Goal: Task Accomplishment & Management: Use online tool/utility

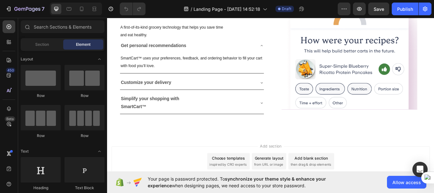
scroll to position [744, 0]
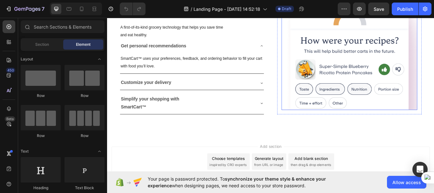
click at [357, 120] on img at bounding box center [389, 58] width 158 height 136
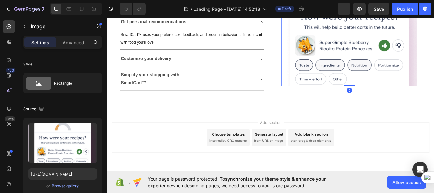
scroll to position [775, 0]
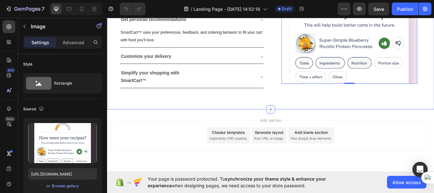
click at [296, 122] on icon at bounding box center [297, 124] width 5 height 5
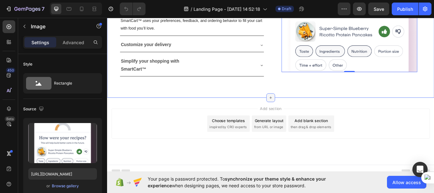
scroll to position [791, 0]
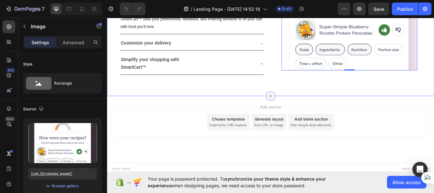
click at [295, 107] on icon at bounding box center [297, 109] width 5 height 5
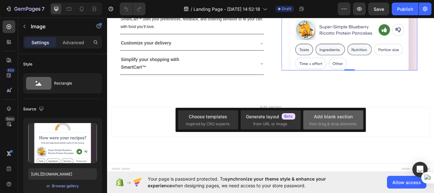
click at [335, 120] on div "Add blank section then drag & drop elements" at bounding box center [333, 120] width 48 height 14
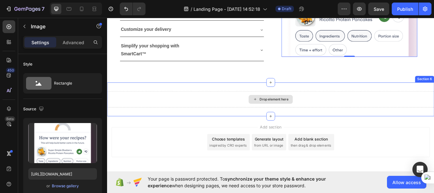
scroll to position [817, 0]
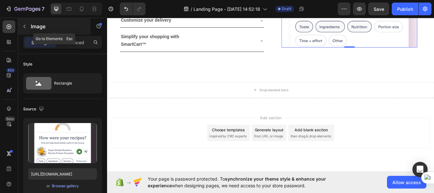
click at [24, 23] on button "button" at bounding box center [24, 26] width 10 height 10
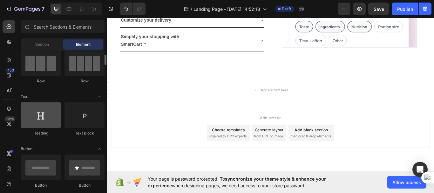
scroll to position [55, 0]
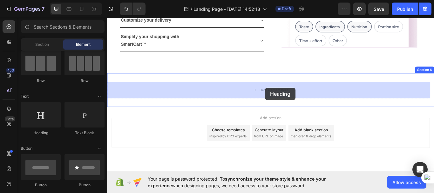
drag, startPoint x: 147, startPoint y: 141, endPoint x: 291, endPoint y: 99, distance: 150.2
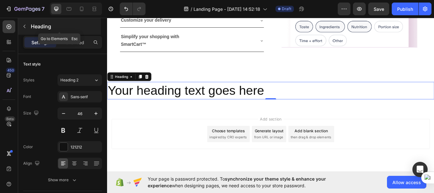
click at [25, 26] on icon "button" at bounding box center [24, 26] width 5 height 5
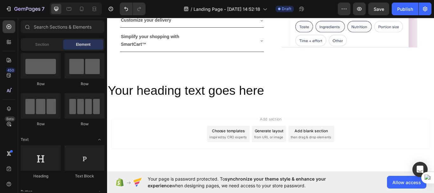
scroll to position [0, 0]
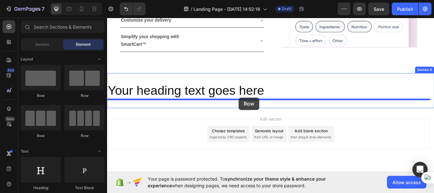
drag, startPoint x: 186, startPoint y: 98, endPoint x: 260, endPoint y: 111, distance: 75.7
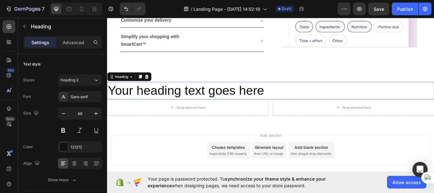
click at [237, 100] on h2 "Your heading text goes here" at bounding box center [297, 103] width 381 height 20
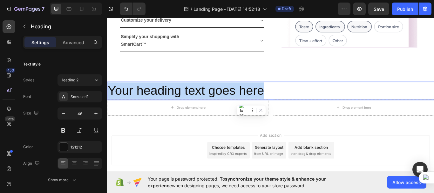
click at [237, 100] on p "Your heading text goes here" at bounding box center [298, 102] width 380 height 19
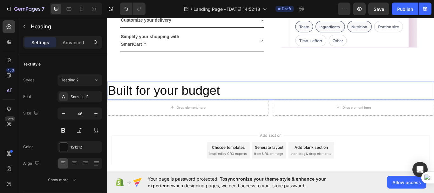
click at [248, 103] on p "Built for your budget" at bounding box center [298, 102] width 380 height 19
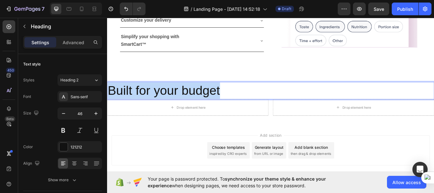
click at [248, 103] on p "Built for your budget" at bounding box center [298, 102] width 380 height 19
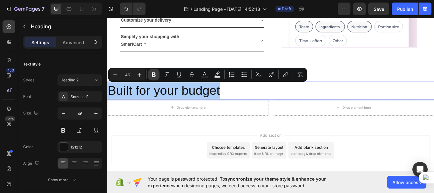
click at [152, 74] on icon "Editor contextual toolbar" at bounding box center [153, 74] width 6 height 6
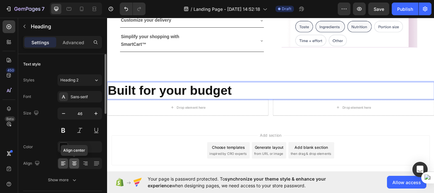
click at [77, 164] on icon at bounding box center [74, 163] width 6 height 6
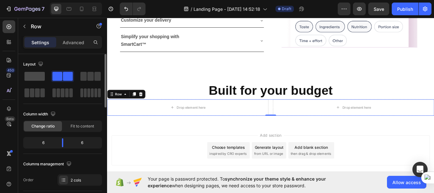
click at [31, 76] on span at bounding box center [34, 76] width 20 height 9
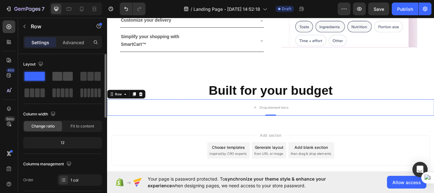
click at [68, 79] on span at bounding box center [68, 76] width 10 height 9
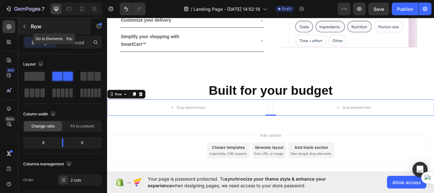
click at [26, 28] on icon "button" at bounding box center [24, 26] width 5 height 5
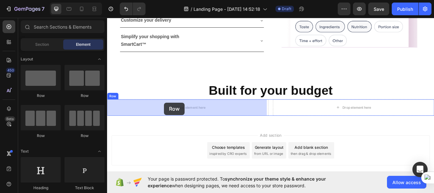
drag, startPoint x: 147, startPoint y: 91, endPoint x: 173, endPoint y: 117, distance: 37.0
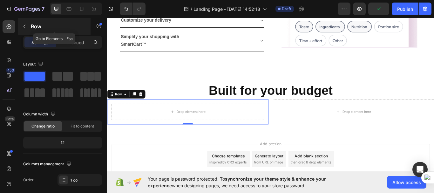
click at [26, 29] on button "button" at bounding box center [24, 26] width 10 height 10
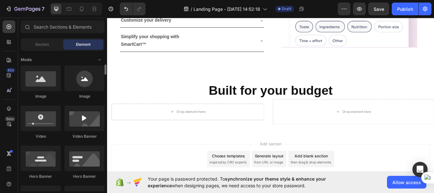
scroll to position [197, 0]
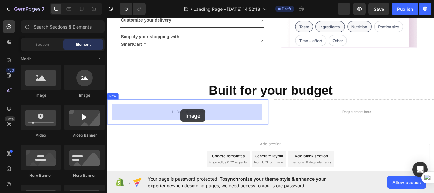
drag, startPoint x: 146, startPoint y: 97, endPoint x: 192, endPoint y: 125, distance: 53.7
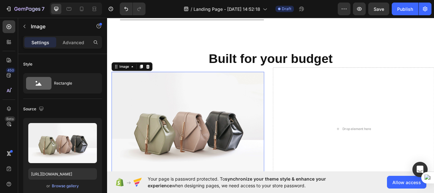
scroll to position [855, 0]
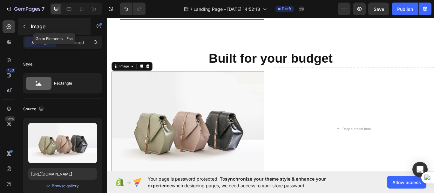
click at [23, 25] on icon "button" at bounding box center [24, 26] width 5 height 5
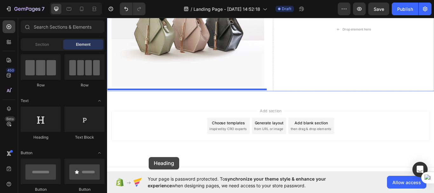
scroll to position [975, 0]
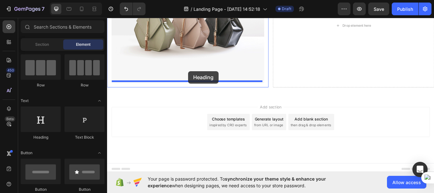
drag, startPoint x: 150, startPoint y: 135, endPoint x: 201, endPoint y: 80, distance: 75.5
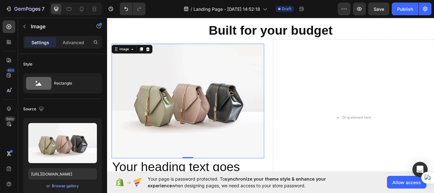
scroll to position [887, 0]
click at [61, 184] on div "Browse gallery" at bounding box center [65, 186] width 27 height 6
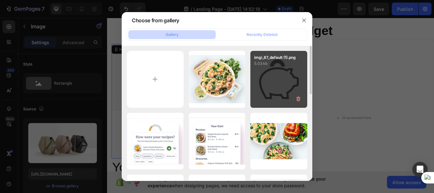
click at [275, 99] on div "imgi_87_default (1).png 5.03 kb" at bounding box center [278, 79] width 57 height 57
type input "[URL][DOMAIN_NAME]"
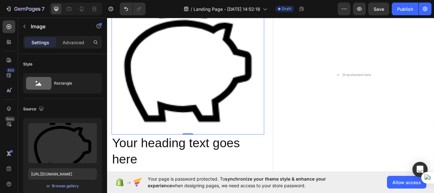
scroll to position [959, 0]
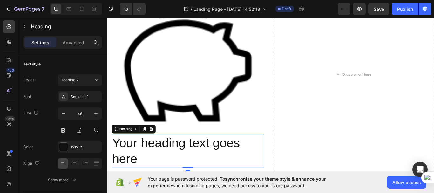
click at [246, 164] on h2 "Your heading text goes here" at bounding box center [201, 173] width 178 height 39
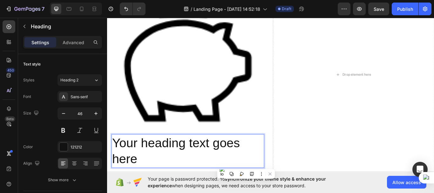
click at [246, 164] on h2 "Your heading text goes here" at bounding box center [201, 173] width 178 height 39
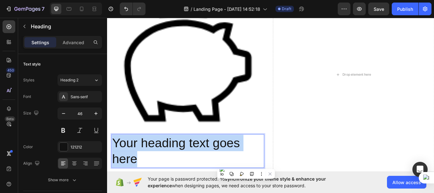
click at [246, 164] on p "Your heading text goes here" at bounding box center [201, 173] width 177 height 38
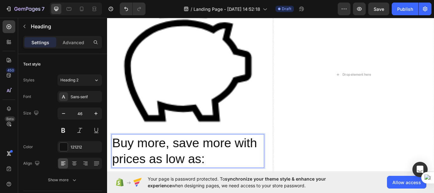
click at [257, 161] on p "Buy more, save more with prices as low as:" at bounding box center [201, 173] width 177 height 38
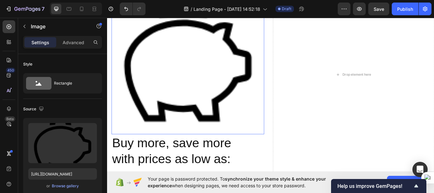
click at [160, 110] on img at bounding box center [201, 65] width 178 height 178
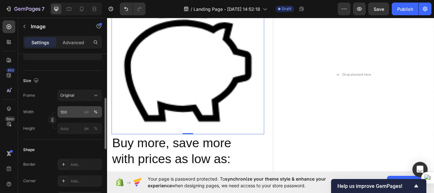
scroll to position [135, 0]
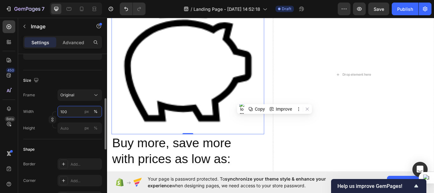
click at [68, 114] on input "100" at bounding box center [79, 111] width 44 height 11
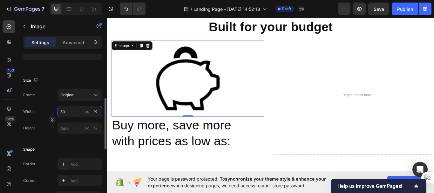
type input "5"
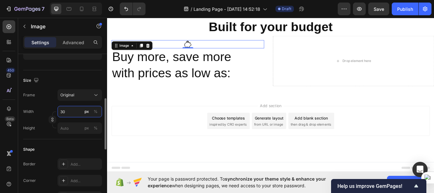
click at [64, 113] on input "30" at bounding box center [79, 111] width 44 height 11
type input "3"
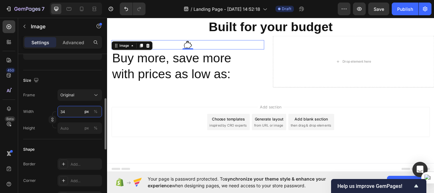
type input "340"
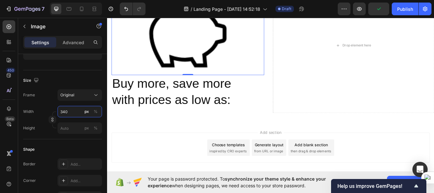
scroll to position [958, 0]
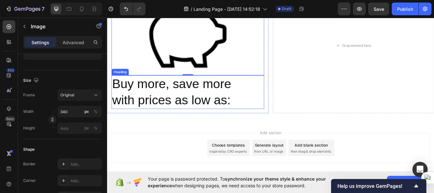
click at [256, 104] on p "Buy more, save more with prices as low as:" at bounding box center [201, 105] width 177 height 38
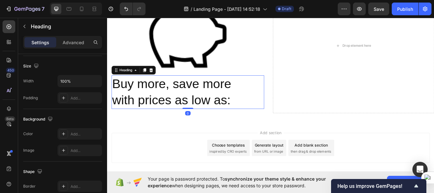
scroll to position [0, 0]
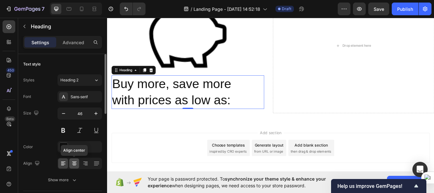
click at [74, 161] on icon at bounding box center [74, 161] width 4 height 1
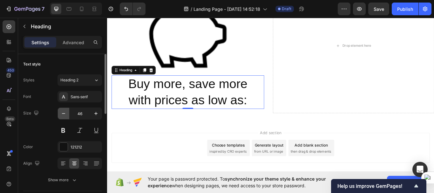
click at [64, 117] on button "button" at bounding box center [63, 113] width 11 height 11
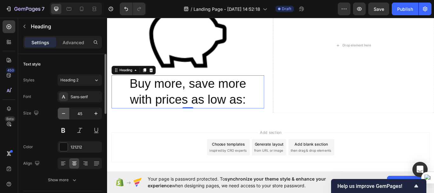
click at [64, 117] on button "button" at bounding box center [63, 113] width 11 height 11
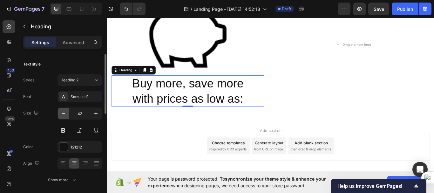
click at [64, 117] on button "button" at bounding box center [63, 113] width 11 height 11
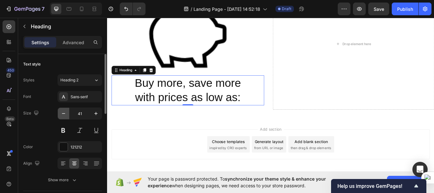
click at [64, 117] on button "button" at bounding box center [63, 113] width 11 height 11
type input "39"
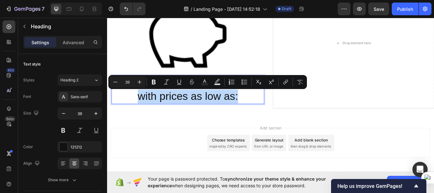
drag, startPoint x: 142, startPoint y: 108, endPoint x: 260, endPoint y: 111, distance: 117.8
click at [260, 111] on p "Buy more, save more with prices as low as:" at bounding box center [201, 102] width 177 height 32
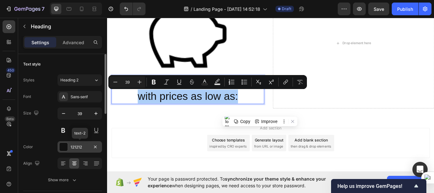
click at [77, 146] on div "121212" at bounding box center [79, 147] width 18 height 6
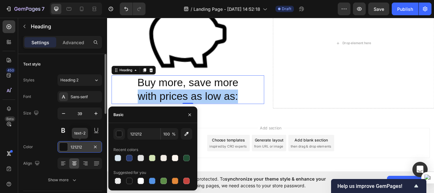
click at [77, 146] on div "121212" at bounding box center [79, 147] width 18 height 6
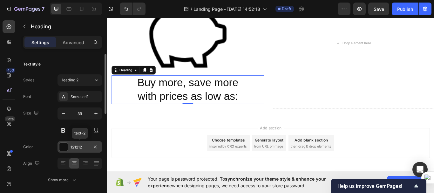
click at [77, 146] on div "121212" at bounding box center [79, 147] width 18 height 6
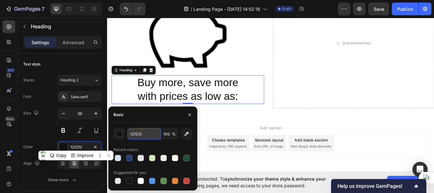
click at [132, 133] on input "121212" at bounding box center [143, 133] width 33 height 11
paste input "6B6B6B"
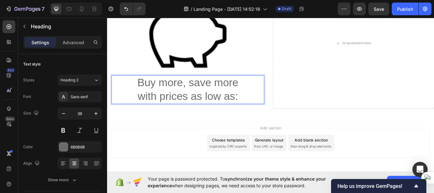
click at [257, 93] on p "Buy more, save more with prices as low as:" at bounding box center [201, 102] width 177 height 32
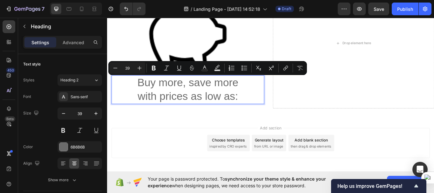
drag, startPoint x: 258, startPoint y: 91, endPoint x: 147, endPoint y: 94, distance: 111.5
click at [147, 94] on p "Buy more, save more with prices as low as:" at bounding box center [201, 102] width 177 height 32
click at [155, 66] on icon "Editor contextual toolbar" at bounding box center [154, 68] width 4 height 5
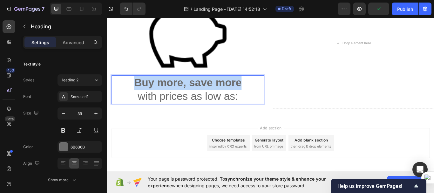
drag, startPoint x: 136, startPoint y: 90, endPoint x: 261, endPoint y: 89, distance: 125.4
click at [261, 89] on strong "Buy more, save more" at bounding box center [200, 94] width 125 height 14
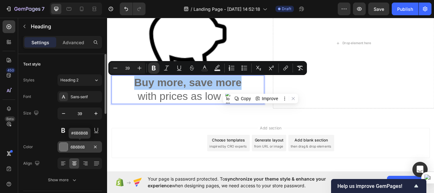
click at [64, 146] on div at bounding box center [63, 147] width 8 height 8
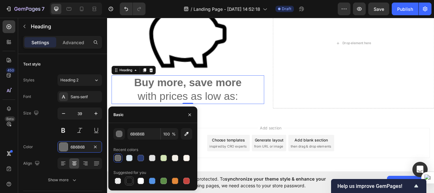
click at [128, 181] on div at bounding box center [129, 180] width 6 height 6
type input "151515"
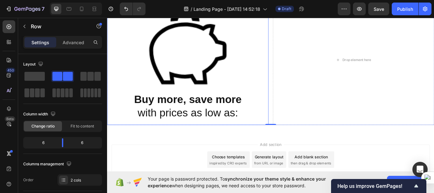
scroll to position [939, 0]
click at [277, 118] on p "⁠⁠⁠⁠⁠⁠⁠ Buy more, save more with prices as low as:" at bounding box center [201, 121] width 177 height 32
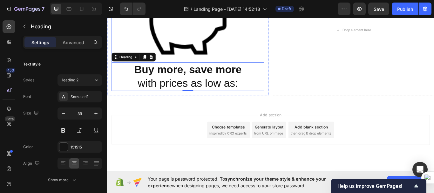
scroll to position [974, 0]
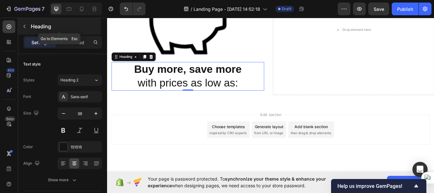
click at [26, 25] on icon "button" at bounding box center [24, 26] width 5 height 5
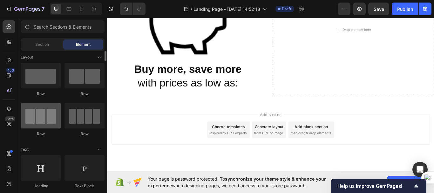
scroll to position [0, 0]
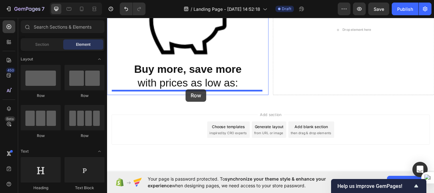
drag, startPoint x: 155, startPoint y: 95, endPoint x: 198, endPoint y: 101, distance: 44.3
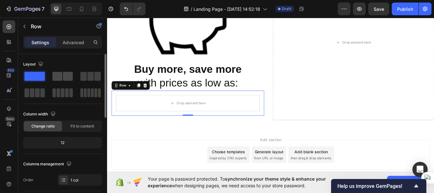
drag, startPoint x: 62, startPoint y: 77, endPoint x: 68, endPoint y: 78, distance: 6.1
click at [68, 78] on div at bounding box center [62, 76] width 20 height 9
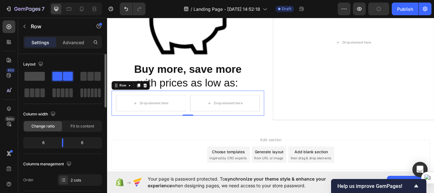
click at [42, 74] on span at bounding box center [34, 76] width 20 height 9
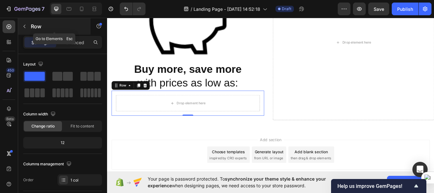
click at [26, 25] on icon "button" at bounding box center [24, 26] width 5 height 5
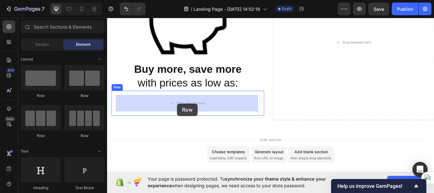
drag, startPoint x: 192, startPoint y: 99, endPoint x: 189, endPoint y: 118, distance: 18.7
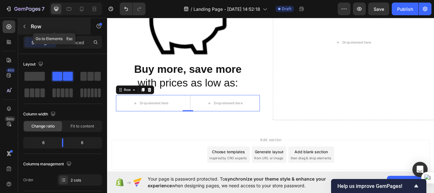
click at [24, 27] on icon "button" at bounding box center [24, 26] width 2 height 3
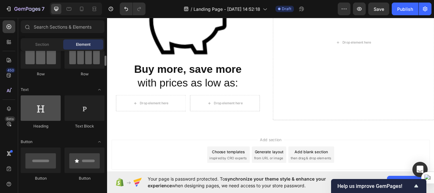
scroll to position [62, 0]
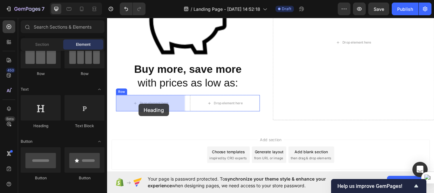
drag, startPoint x: 147, startPoint y: 125, endPoint x: 143, endPoint y: 118, distance: 7.8
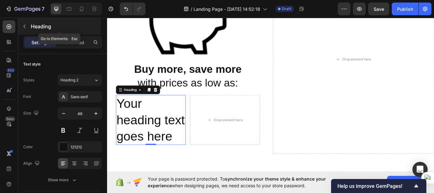
click at [22, 23] on button "button" at bounding box center [24, 26] width 10 height 10
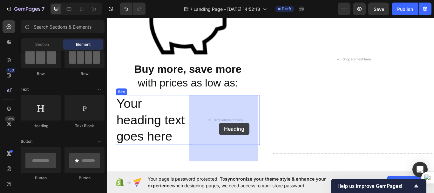
drag, startPoint x: 150, startPoint y: 127, endPoint x: 237, endPoint y: 140, distance: 88.3
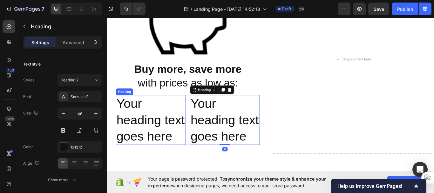
click at [158, 149] on h2 "Your heading text goes here" at bounding box center [157, 137] width 81 height 58
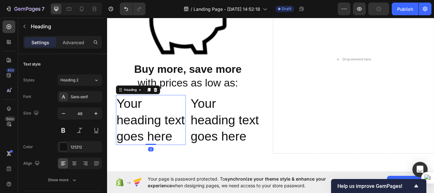
click at [158, 149] on h2 "Your heading text goes here" at bounding box center [157, 137] width 81 height 58
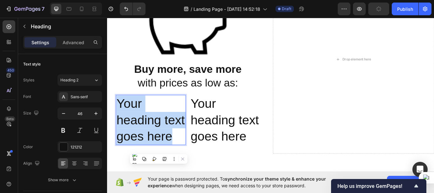
click at [158, 149] on p "Your heading text goes here" at bounding box center [158, 137] width 80 height 57
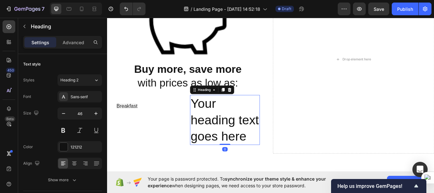
click at [223, 124] on h2 "Your heading text goes here" at bounding box center [244, 137] width 81 height 58
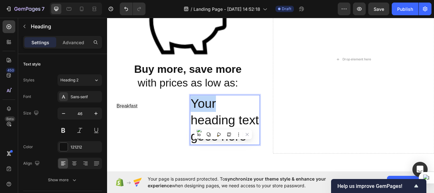
click at [223, 124] on h2 "Your heading text goes here" at bounding box center [244, 137] width 81 height 58
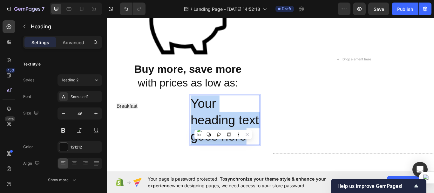
click at [223, 124] on p "Your heading text goes here" at bounding box center [244, 137] width 80 height 57
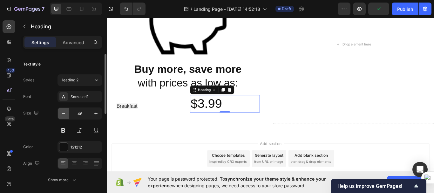
click at [63, 117] on button "button" at bounding box center [63, 113] width 11 height 11
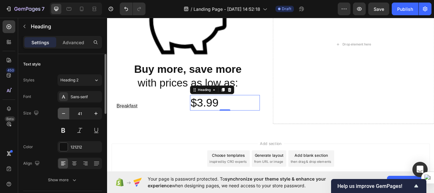
click at [63, 117] on button "button" at bounding box center [63, 113] width 11 height 11
type input "38"
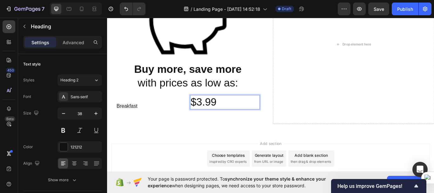
click at [233, 114] on p "$3.99" at bounding box center [244, 117] width 80 height 16
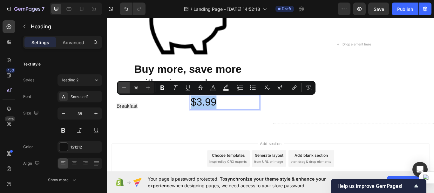
click at [124, 89] on icon "Editor contextual toolbar" at bounding box center [124, 87] width 6 height 6
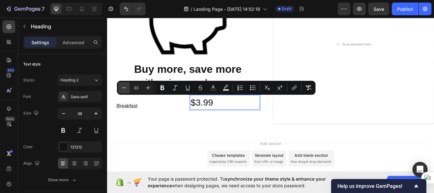
click at [124, 89] on icon "Editor contextual toolbar" at bounding box center [124, 87] width 6 height 6
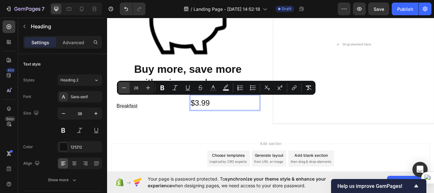
click at [124, 89] on icon "Editor contextual toolbar" at bounding box center [124, 87] width 6 height 6
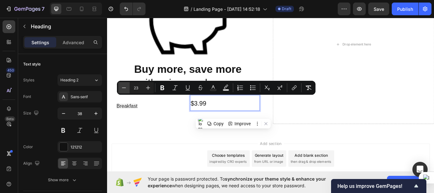
click at [124, 89] on icon "Editor contextual toolbar" at bounding box center [124, 87] width 6 height 6
type input "20"
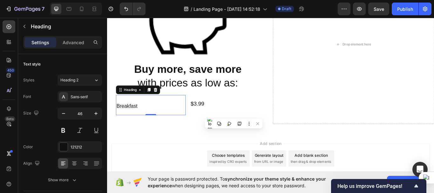
click at [140, 123] on span "Breakfast" at bounding box center [130, 121] width 24 height 6
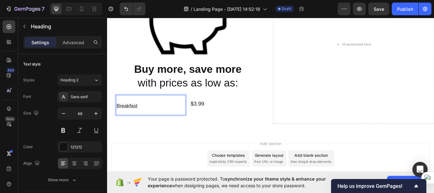
click at [146, 121] on p "Breakfast" at bounding box center [158, 120] width 80 height 22
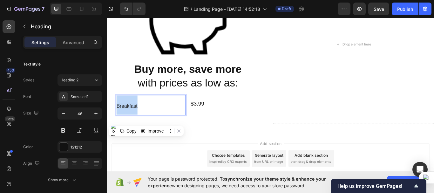
click at [146, 121] on p "Breakfast" at bounding box center [158, 120] width 80 height 22
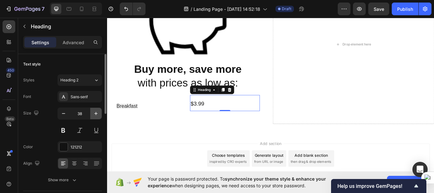
click at [94, 116] on icon "button" at bounding box center [96, 113] width 6 height 6
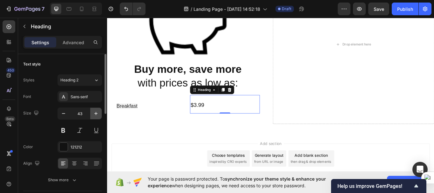
click at [94, 116] on icon "button" at bounding box center [96, 113] width 6 height 6
type input "46"
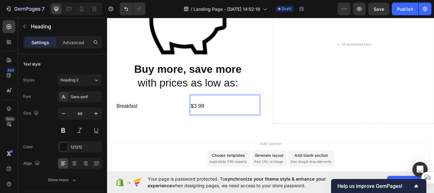
click at [219, 118] on span "$3.99" at bounding box center [212, 120] width 16 height 7
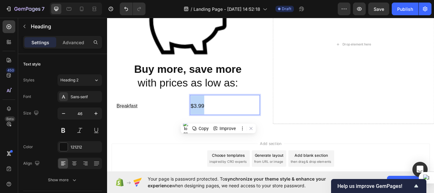
click at [219, 118] on span "$3.99" at bounding box center [212, 120] width 16 height 7
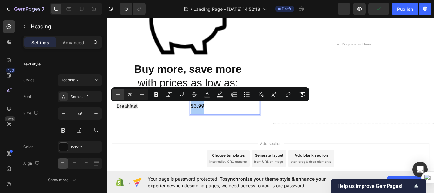
click at [120, 93] on icon "Editor contextual toolbar" at bounding box center [118, 94] width 6 height 6
type input "19"
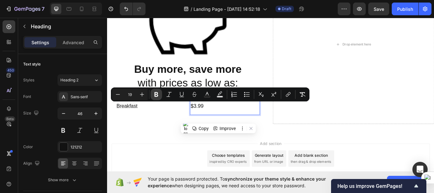
click at [157, 96] on icon "Editor contextual toolbar" at bounding box center [156, 94] width 4 height 5
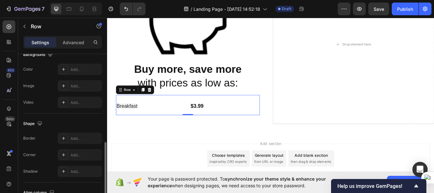
scroll to position [254, 0]
click at [66, 138] on div at bounding box center [63, 136] width 9 height 9
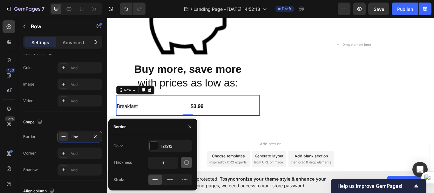
click at [185, 164] on icon "button" at bounding box center [186, 162] width 6 height 6
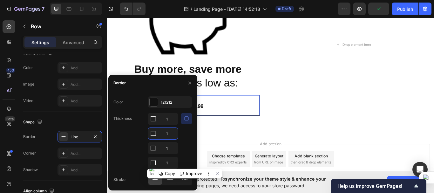
click at [168, 136] on input "1" at bounding box center [163, 133] width 30 height 11
type input "0"
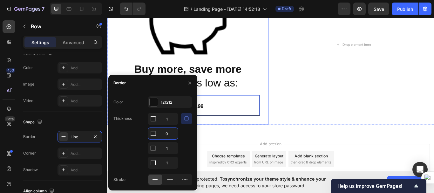
click at [259, 142] on div "Image ⁠⁠⁠⁠⁠⁠⁠ Buy more, save more with prices as low as: Heading ⁠⁠⁠⁠⁠⁠⁠ Breakf…" at bounding box center [201, 50] width 188 height 186
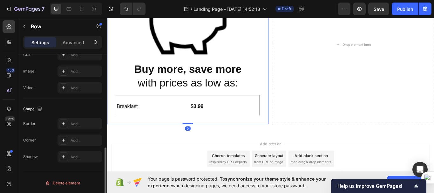
scroll to position [230, 0]
click at [63, 125] on icon at bounding box center [63, 123] width 5 height 5
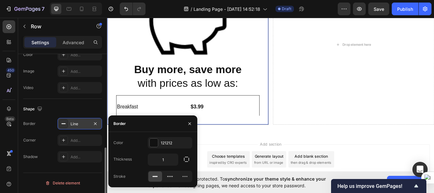
scroll to position [974, 0]
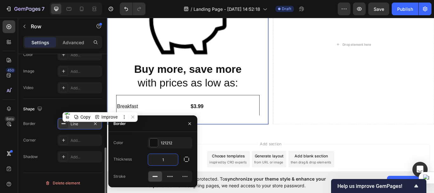
click at [164, 159] on input "1" at bounding box center [163, 159] width 30 height 11
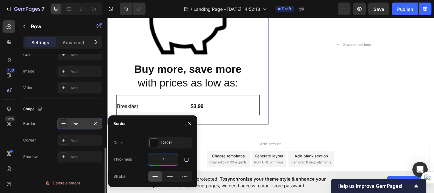
type input "1"
click at [184, 158] on icon "button" at bounding box center [186, 159] width 6 height 6
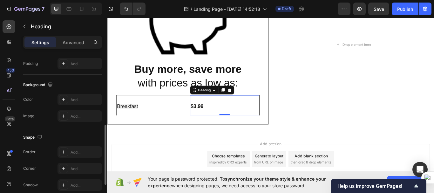
scroll to position [175, 0]
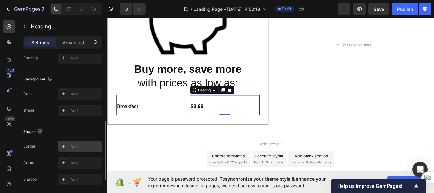
click at [63, 149] on div at bounding box center [63, 146] width 9 height 9
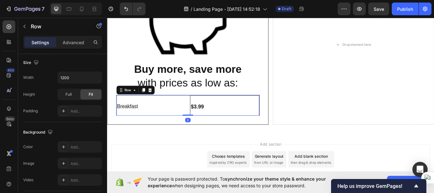
click at [198, 122] on div "⁠⁠⁠⁠⁠⁠⁠ Breakfast Heading ⁠⁠⁠⁠⁠⁠⁠ $3.99 Heading Row 0" at bounding box center [200, 120] width 167 height 24
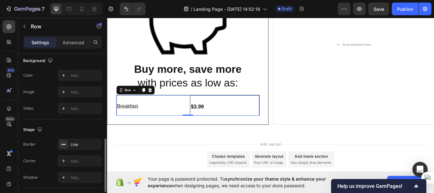
scroll to position [247, 0]
click at [67, 148] on div at bounding box center [63, 143] width 9 height 9
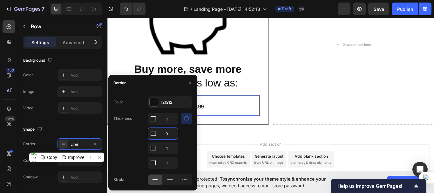
click at [172, 136] on input "0" at bounding box center [163, 133] width 30 height 11
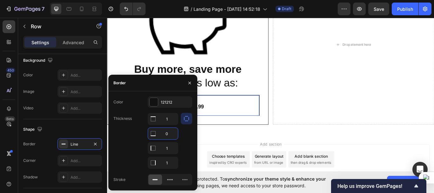
type input "1"
click at [170, 119] on div "Border Color 121212 Thickness 1 1 1 1 Stroke" at bounding box center [152, 133] width 89 height 116
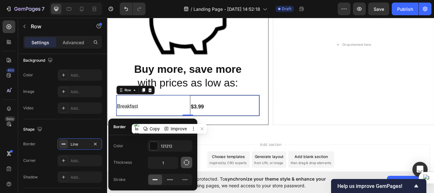
click at [185, 162] on icon "button" at bounding box center [186, 162] width 6 height 6
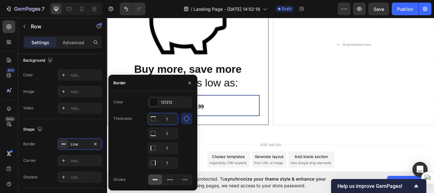
click at [169, 118] on input "1" at bounding box center [163, 118] width 30 height 11
type input "0"
click at [254, 148] on div "⁠⁠⁠⁠⁠⁠⁠ Built for your budget Heading Image ⁠⁠⁠⁠⁠⁠⁠ Buy more, save more with pr…" at bounding box center [297, 39] width 381 height 227
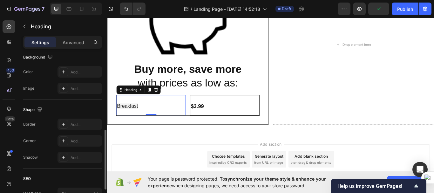
scroll to position [198, 0]
click at [62, 124] on icon at bounding box center [63, 123] width 5 height 5
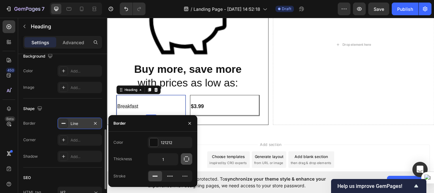
click at [187, 161] on icon "button" at bounding box center [186, 159] width 6 height 6
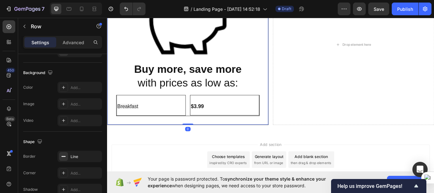
scroll to position [0, 0]
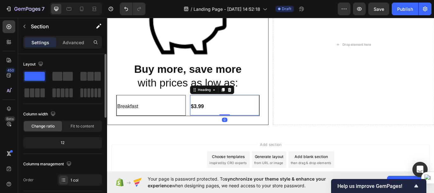
click at [219, 127] on p "⁠⁠⁠⁠⁠⁠⁠ $3.99" at bounding box center [243, 120] width 79 height 22
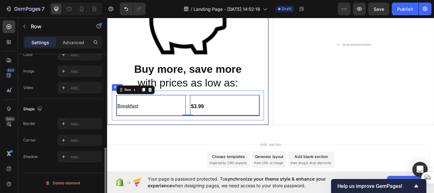
scroll to position [230, 0]
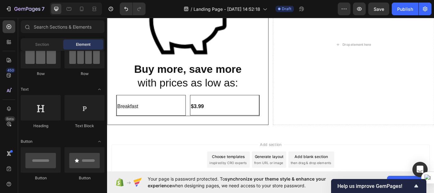
click at [205, 175] on div "Add section Choose templates inspired by CRO experts Generate layout from URL o…" at bounding box center [297, 183] width 371 height 35
click at [201, 133] on div "⁠⁠⁠⁠⁠⁠⁠ Breakfast Heading ⁠⁠⁠⁠⁠⁠⁠ $3.99 Heading Row Row" at bounding box center [200, 120] width 177 height 35
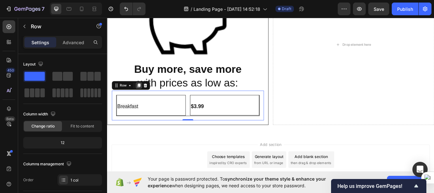
click at [143, 97] on icon at bounding box center [143, 97] width 3 height 4
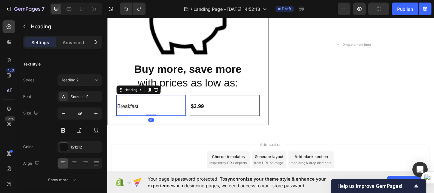
click at [192, 129] on p "⁠⁠⁠⁠⁠⁠⁠ Breakfast" at bounding box center [158, 120] width 79 height 22
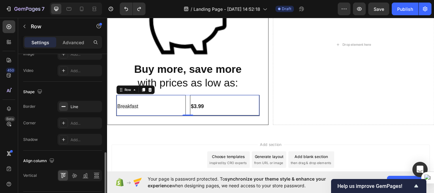
scroll to position [285, 0]
click at [73, 108] on div "Line" at bounding box center [79, 106] width 18 height 6
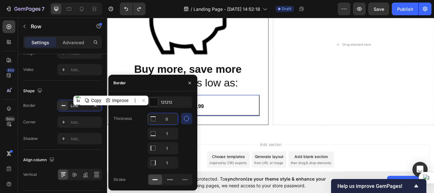
click at [170, 121] on input "0" at bounding box center [163, 118] width 30 height 11
type input "1"
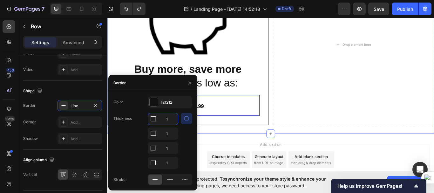
click at [253, 146] on div "⁠⁠⁠⁠⁠⁠⁠ Built for your budget Heading Image ⁠⁠⁠⁠⁠⁠⁠ Buy more, save more with pr…" at bounding box center [297, 39] width 381 height 227
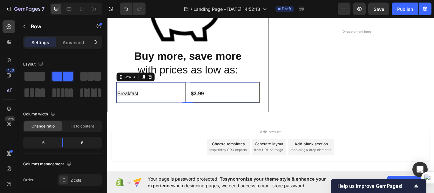
scroll to position [991, 0]
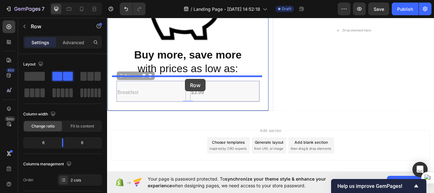
drag, startPoint x: 200, startPoint y: 106, endPoint x: 198, endPoint y: 89, distance: 17.3
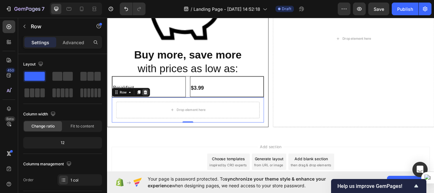
click at [153, 105] on icon at bounding box center [151, 104] width 5 height 5
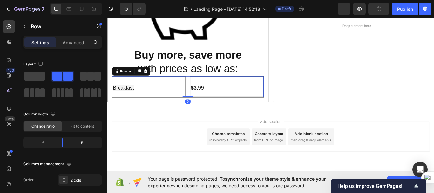
click at [197, 101] on div "Breakfast Heading $3.99 Heading Row 0" at bounding box center [200, 98] width 177 height 25
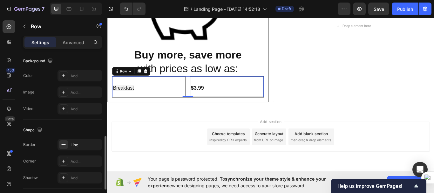
scroll to position [247, 0]
click at [63, 144] on rect at bounding box center [64, 143] width 4 height 1
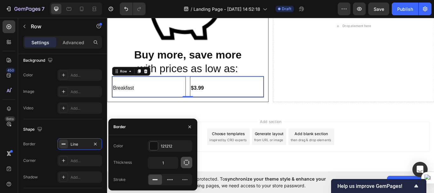
click at [187, 164] on icon "button" at bounding box center [186, 162] width 6 height 6
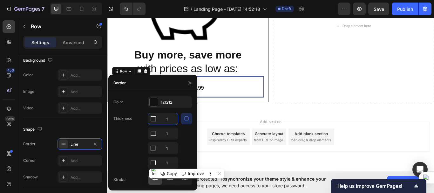
click at [172, 119] on input "1" at bounding box center [163, 118] width 30 height 11
type input "0"
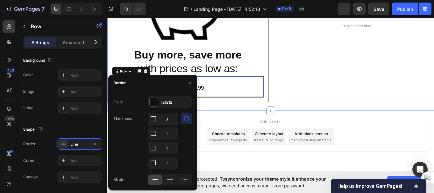
click at [234, 121] on div "⁠⁠⁠⁠⁠⁠⁠ Built for your budget Heading Image ⁠⁠⁠⁠⁠⁠⁠ Buy more, save more with pr…" at bounding box center [297, 17] width 381 height 217
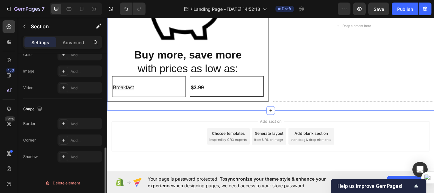
scroll to position [0, 0]
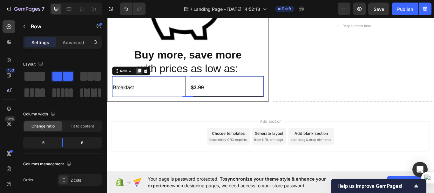
click at [144, 79] on icon at bounding box center [144, 80] width 3 height 4
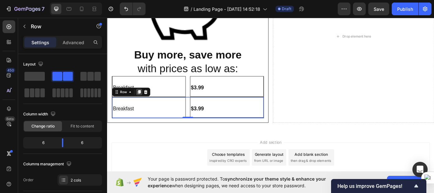
click at [145, 103] on icon at bounding box center [144, 104] width 3 height 4
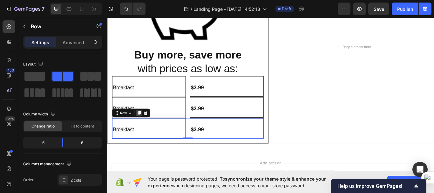
click at [144, 125] on div at bounding box center [144, 129] width 8 height 8
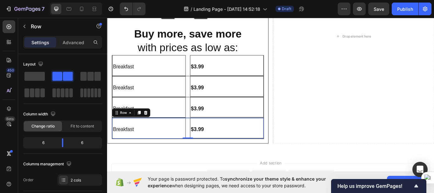
scroll to position [1016, 0]
click at [146, 127] on icon at bounding box center [144, 128] width 3 height 4
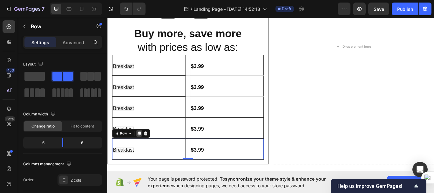
click at [143, 149] on div at bounding box center [144, 153] width 8 height 8
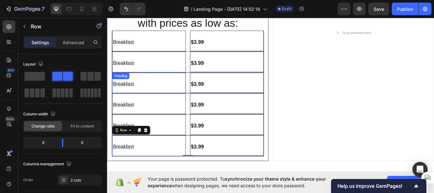
scroll to position [1044, 0]
click at [146, 150] on icon at bounding box center [144, 149] width 5 height 5
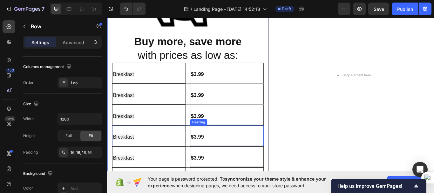
scroll to position [1005, 0]
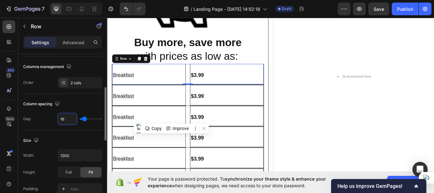
click at [64, 119] on input "16" at bounding box center [67, 118] width 19 height 11
type input "0"
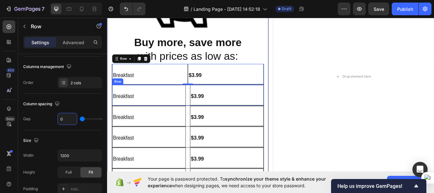
click at [200, 111] on div "Breakfast Heading $3.99 Heading Row" at bounding box center [200, 108] width 177 height 24
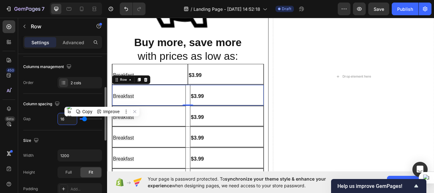
click at [65, 120] on input "16" at bounding box center [67, 118] width 19 height 11
type input "0"
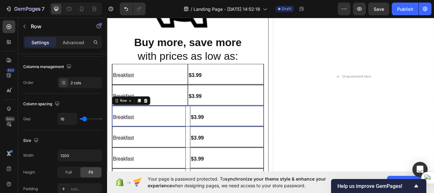
click at [201, 132] on div "Breakfast Heading $3.99 Heading Row 0" at bounding box center [200, 133] width 177 height 24
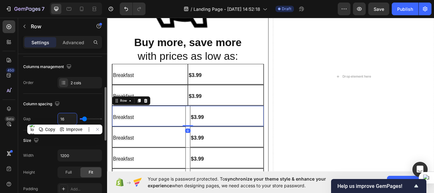
click at [65, 121] on input "16" at bounding box center [67, 118] width 19 height 11
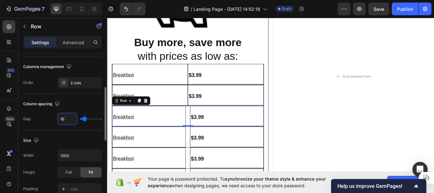
type input "0"
click at [200, 154] on div "Breakfast Heading $3.99 Heading Row" at bounding box center [200, 157] width 177 height 24
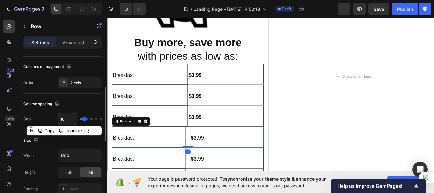
click at [67, 120] on input "16" at bounding box center [67, 118] width 19 height 11
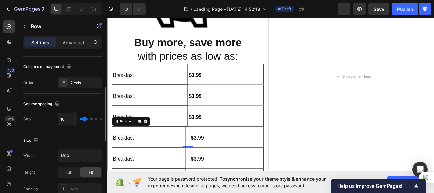
type input "0"
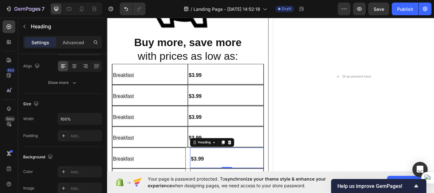
click at [213, 183] on strong "$3.99" at bounding box center [211, 182] width 15 height 7
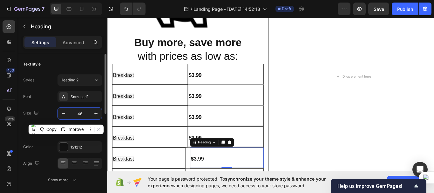
click at [83, 112] on input "46" at bounding box center [79, 113] width 21 height 11
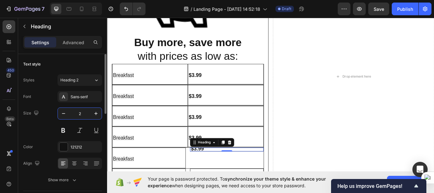
type input "46"
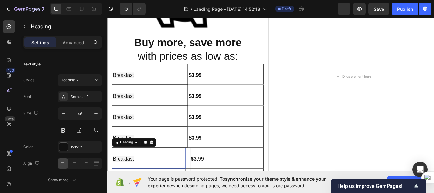
click at [184, 187] on h2 "Breakfast" at bounding box center [156, 181] width 86 height 24
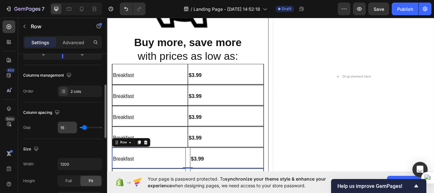
scroll to position [89, 0]
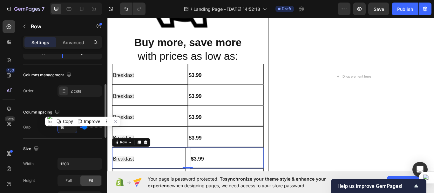
click at [67, 129] on input "16" at bounding box center [67, 126] width 19 height 11
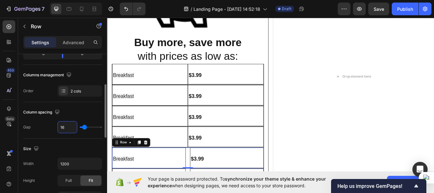
type input "0"
click at [243, 83] on h2 "$3.99" at bounding box center [245, 84] width 88 height 24
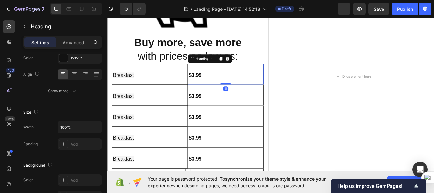
scroll to position [0, 0]
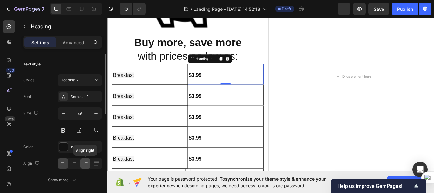
click at [86, 161] on icon at bounding box center [85, 161] width 4 height 1
click at [84, 163] on icon at bounding box center [85, 163] width 4 height 1
click at [73, 160] on div at bounding box center [74, 163] width 10 height 10
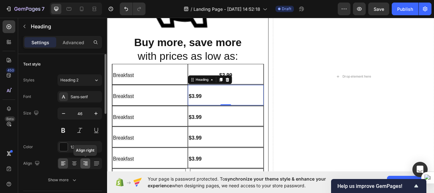
click at [81, 167] on div at bounding box center [85, 163] width 10 height 10
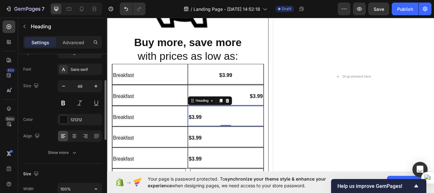
scroll to position [42, 0]
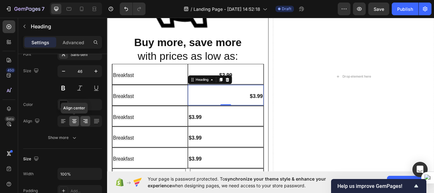
click at [74, 117] on div at bounding box center [74, 121] width 10 height 10
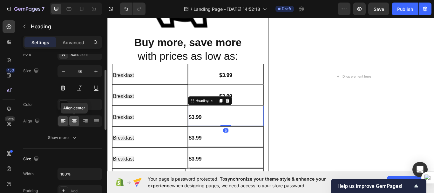
click at [74, 118] on icon at bounding box center [74, 121] width 6 height 6
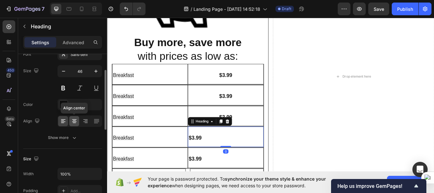
click at [73, 121] on icon at bounding box center [74, 121] width 6 height 6
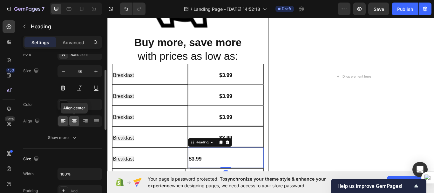
click at [73, 123] on icon at bounding box center [74, 121] width 6 height 6
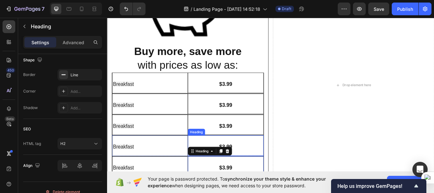
scroll to position [992, 0]
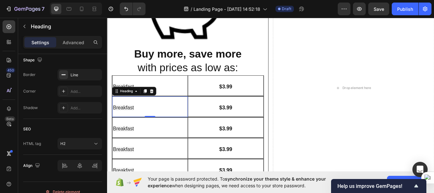
click at [134, 121] on span "Breakfast" at bounding box center [126, 123] width 24 height 6
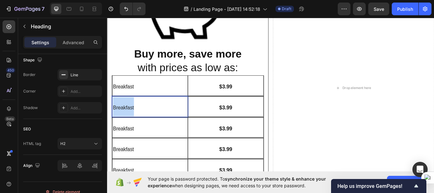
click at [134, 121] on span "Breakfast" at bounding box center [126, 123] width 24 height 6
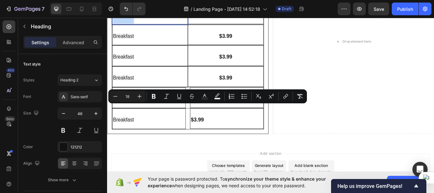
scroll to position [246, 0]
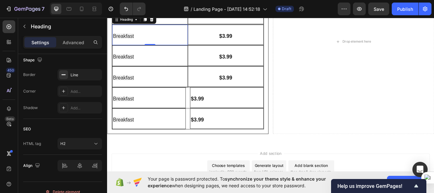
click at [137, 43] on span "Breakfast" at bounding box center [126, 39] width 24 height 6
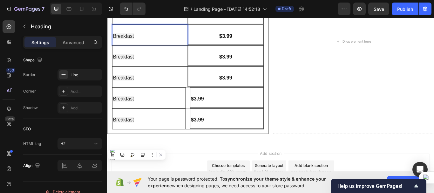
click at [137, 43] on span "Breakfast" at bounding box center [126, 39] width 24 height 6
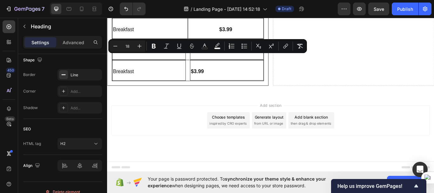
scroll to position [1080, 0]
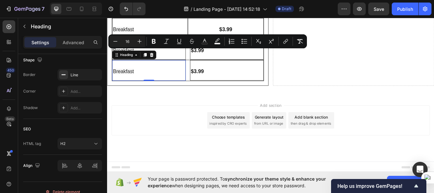
click at [135, 84] on span "Breakfast" at bounding box center [126, 80] width 24 height 6
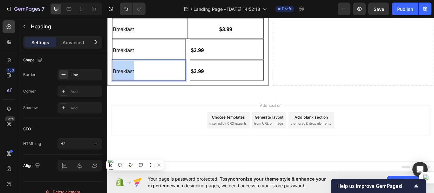
click at [135, 84] on span "Breakfast" at bounding box center [126, 80] width 24 height 6
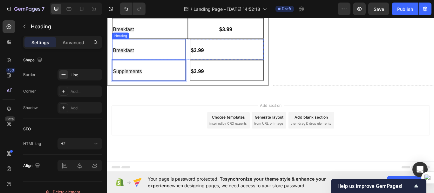
click at [130, 67] on h2 "Breakfast" at bounding box center [156, 55] width 86 height 24
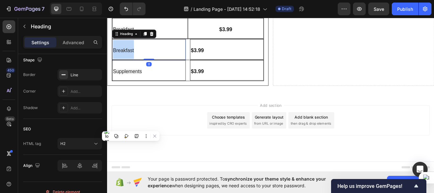
click at [130, 67] on h2 "Breakfast" at bounding box center [156, 55] width 86 height 24
click at [130, 66] on p "Breakfast" at bounding box center [156, 55] width 84 height 22
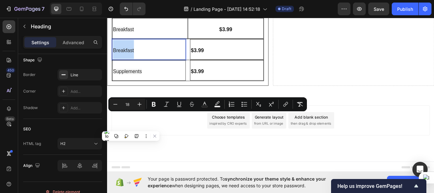
click at [127, 111] on div "Minus 18 Plus Bold Italic Underline Strikethrough color color Numbered List Bul…" at bounding box center [207, 104] width 198 height 14
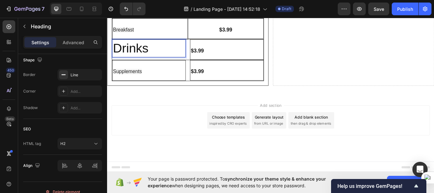
click at [133, 63] on p "Drinks" at bounding box center [156, 53] width 84 height 19
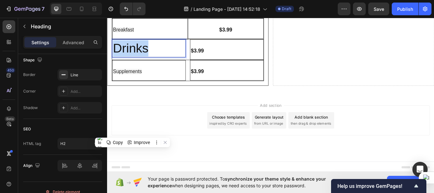
click at [133, 63] on p "Drinks" at bounding box center [156, 53] width 84 height 19
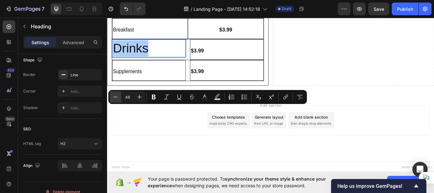
click at [116, 98] on icon "Editor contextual toolbar" at bounding box center [115, 97] width 6 height 6
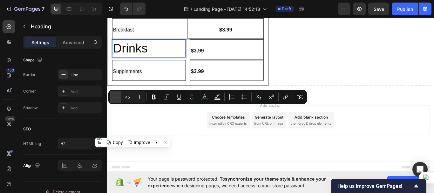
click at [116, 98] on icon "Editor contextual toolbar" at bounding box center [115, 97] width 6 height 6
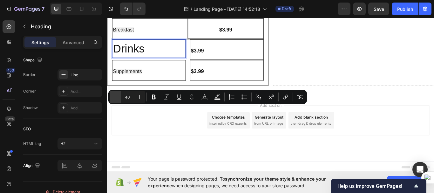
click at [116, 98] on icon "Editor contextual toolbar" at bounding box center [115, 97] width 6 height 6
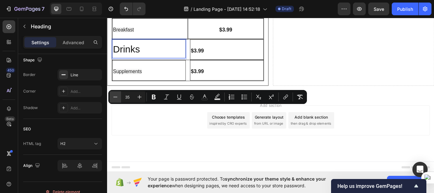
click at [116, 98] on icon "Editor contextual toolbar" at bounding box center [115, 97] width 6 height 6
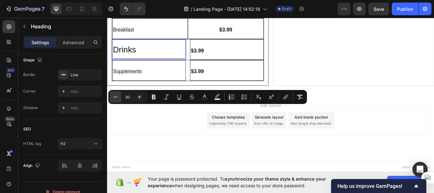
click at [116, 98] on icon "Editor contextual toolbar" at bounding box center [115, 97] width 6 height 6
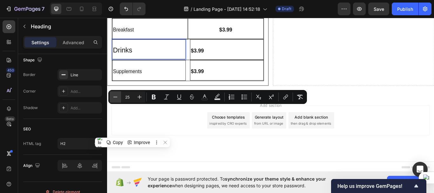
click at [116, 98] on icon "Editor contextual toolbar" at bounding box center [115, 97] width 6 height 6
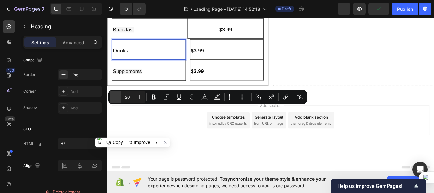
click at [116, 98] on icon "Editor contextual toolbar" at bounding box center [115, 97] width 6 height 6
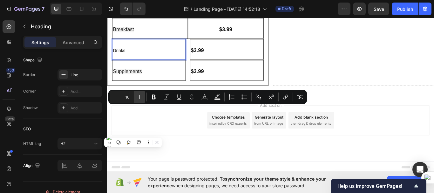
click at [140, 98] on icon "Editor contextual toolbar" at bounding box center [139, 97] width 6 height 6
type input "18"
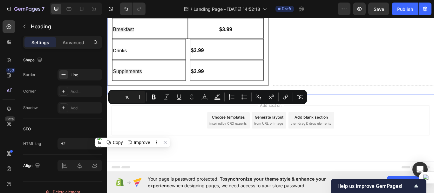
scroll to position [0, 0]
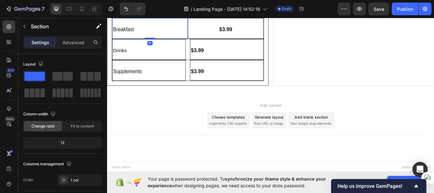
click at [134, 35] on span "Breakfast" at bounding box center [126, 32] width 24 height 6
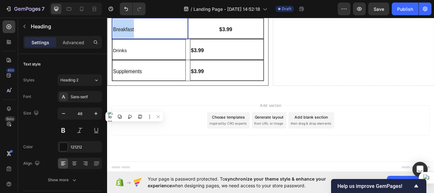
click at [134, 35] on span "Breakfast" at bounding box center [126, 32] width 24 height 6
click at [137, 10] on span "Breakfast" at bounding box center [126, 7] width 24 height 6
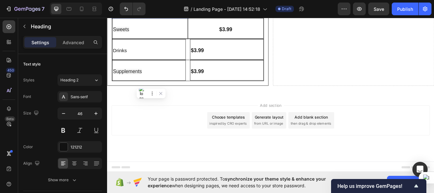
click at [137, 10] on span "Breakfast" at bounding box center [126, 7] width 24 height 6
click at [129, 14] on p "Snacks" at bounding box center [157, 4] width 86 height 19
drag, startPoint x: 169, startPoint y: 75, endPoint x: 163, endPoint y: 78, distance: 6.2
click at [163, 14] on p "Snacks" at bounding box center [157, 4] width 86 height 19
click at [141, 14] on p "Snacks" at bounding box center [157, 4] width 86 height 19
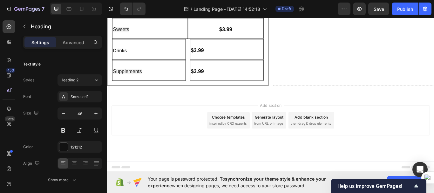
click at [141, 14] on p "Snacks" at bounding box center [157, 4] width 86 height 19
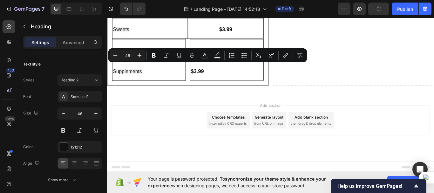
click at [141, 14] on p "Snacks" at bounding box center [157, 4] width 86 height 19
click at [118, 55] on icon "Editor contextual toolbar" at bounding box center [115, 55] width 6 height 6
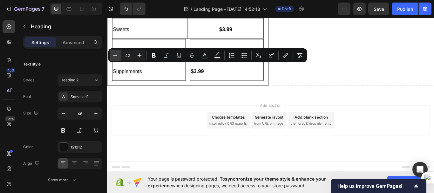
click at [118, 55] on icon "Editor contextual toolbar" at bounding box center [115, 55] width 6 height 6
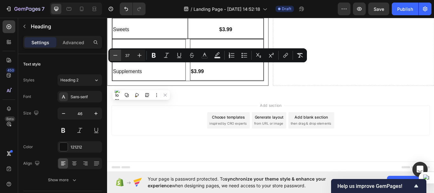
click at [118, 55] on icon "Editor contextual toolbar" at bounding box center [115, 55] width 6 height 6
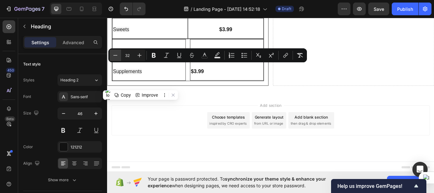
click at [118, 55] on icon "Editor contextual toolbar" at bounding box center [115, 55] width 6 height 6
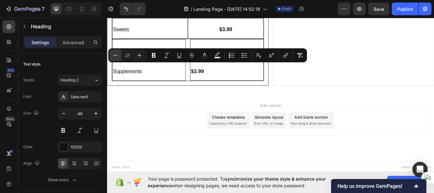
click at [118, 55] on icon "Editor contextual toolbar" at bounding box center [115, 55] width 6 height 6
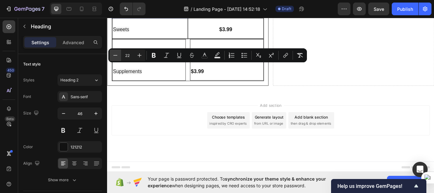
click at [118, 55] on icon "Editor contextual toolbar" at bounding box center [115, 55] width 6 height 6
type input "18"
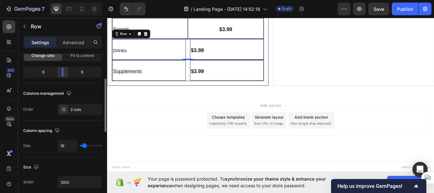
scroll to position [71, 0]
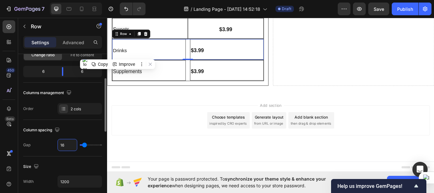
click at [64, 148] on input "16" at bounding box center [67, 144] width 19 height 11
type input "0"
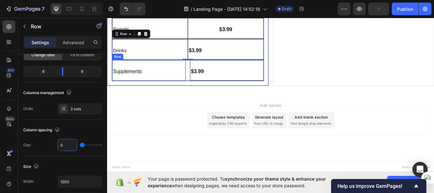
click at [201, 92] on div "⁠⁠⁠⁠⁠⁠⁠ Supplements Heading $3.99 Heading Row" at bounding box center [200, 79] width 177 height 24
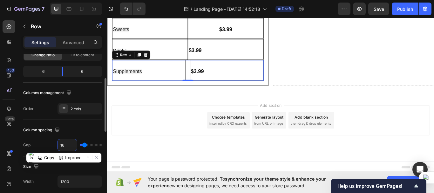
click at [65, 144] on input "16" at bounding box center [67, 144] width 19 height 11
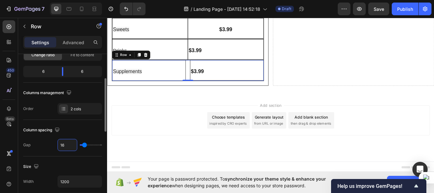
type input "0"
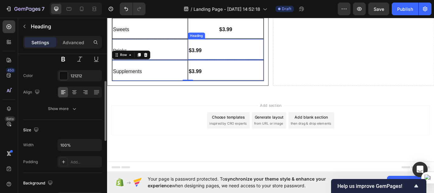
click at [243, 67] on h2 "$3.99" at bounding box center [245, 55] width 88 height 24
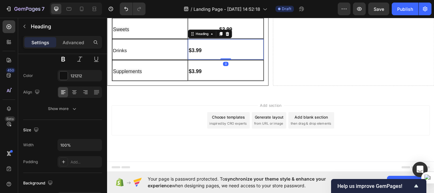
scroll to position [0, 0]
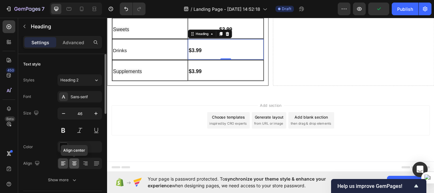
click at [76, 160] on icon at bounding box center [74, 163] width 6 height 6
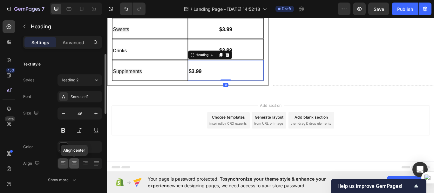
click at [76, 165] on icon at bounding box center [74, 163] width 6 height 6
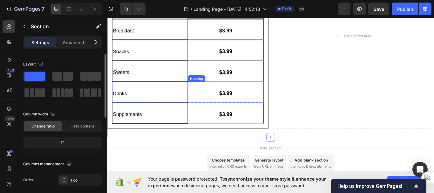
scroll to position [998, 0]
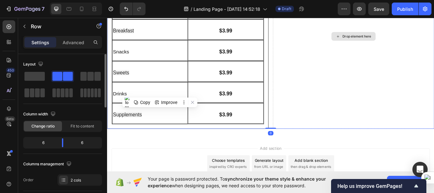
click at [318, 117] on div "Drop element here" at bounding box center [394, 39] width 188 height 215
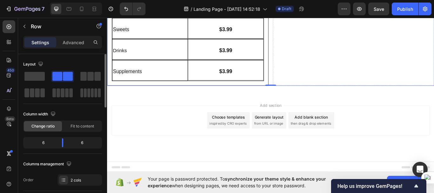
scroll to position [1055, 0]
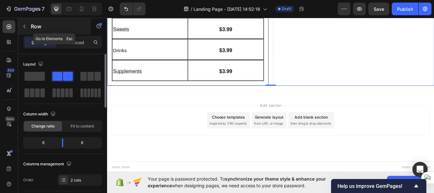
click at [23, 25] on icon "button" at bounding box center [24, 26] width 5 height 5
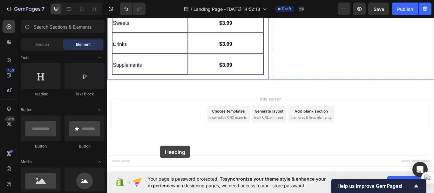
scroll to position [1156, 0]
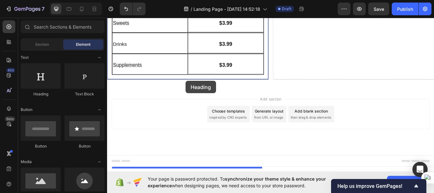
drag, startPoint x: 150, startPoint y: 96, endPoint x: 198, endPoint y: 91, distance: 49.1
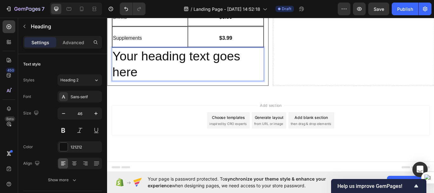
click at [198, 91] on p "Your heading text goes here" at bounding box center [201, 72] width 176 height 38
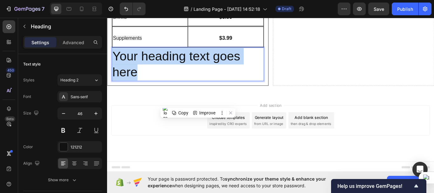
click at [198, 91] on p "Your heading text goes here" at bounding box center [201, 72] width 176 height 38
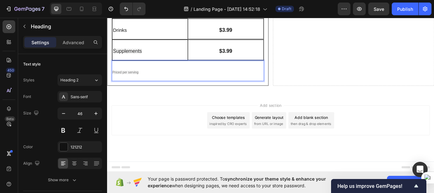
click at [174, 91] on p "Priced per serving" at bounding box center [201, 80] width 176 height 23
click at [142, 84] on span "Priced per serving" at bounding box center [128, 81] width 30 height 4
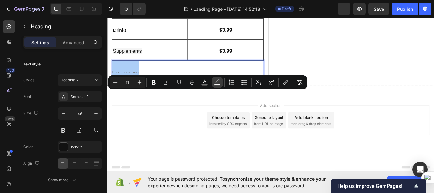
click at [217, 85] on rect "Editor contextual toolbar" at bounding box center [217, 85] width 6 height 2
type input "F4F4F4"
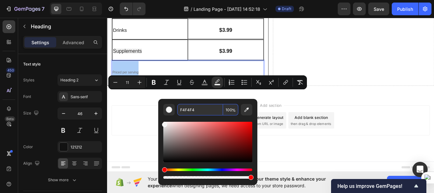
click at [230, 109] on input "100" at bounding box center [230, 109] width 15 height 11
type input "0"
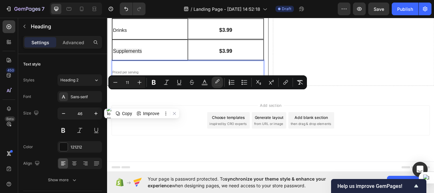
click at [208, 91] on p "Priced per serving" at bounding box center [201, 80] width 176 height 23
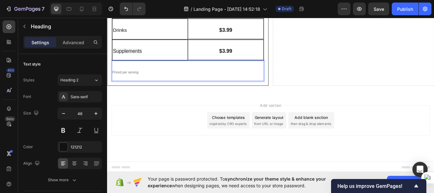
click at [129, 84] on span "Priced per serving" at bounding box center [128, 81] width 30 height 4
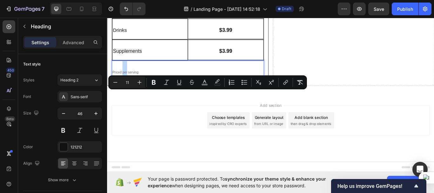
click at [129, 84] on span "Priced per serving" at bounding box center [128, 81] width 30 height 4
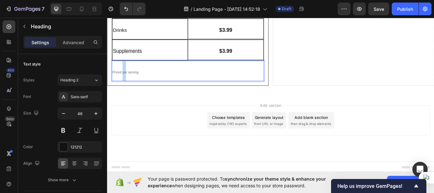
click at [129, 84] on span "Priced per serving" at bounding box center [128, 81] width 30 height 4
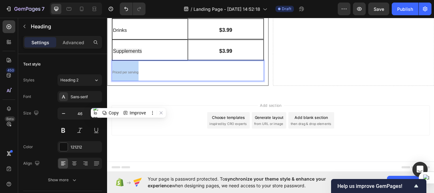
click at [129, 84] on span "Priced per serving" at bounding box center [128, 81] width 30 height 4
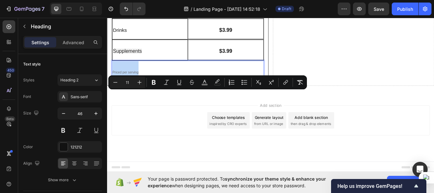
click at [129, 84] on span "Priced per serving" at bounding box center [128, 81] width 30 height 4
click at [141, 82] on icon "Editor contextual toolbar" at bounding box center [139, 82] width 6 height 6
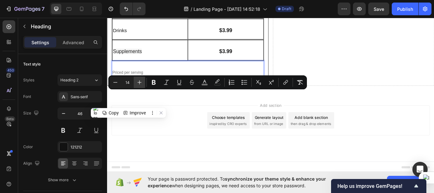
click at [141, 82] on icon "Editor contextual toolbar" at bounding box center [139, 82] width 6 height 6
click at [139, 83] on icon "Editor contextual toolbar" at bounding box center [139, 82] width 6 height 6
type input "16"
click at [165, 91] on p "Priced per serving" at bounding box center [201, 80] width 176 height 22
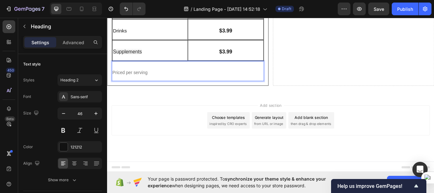
click at [120, 84] on span "Priced per serving" at bounding box center [133, 81] width 41 height 5
click at [137, 91] on p "Priced per serving" at bounding box center [201, 80] width 176 height 22
click at [115, 84] on span "Priced per serving" at bounding box center [133, 81] width 41 height 5
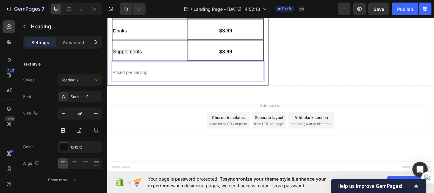
click at [176, 91] on p "Priced per serving" at bounding box center [201, 80] width 176 height 22
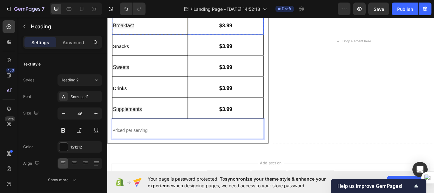
scroll to position [1013, 0]
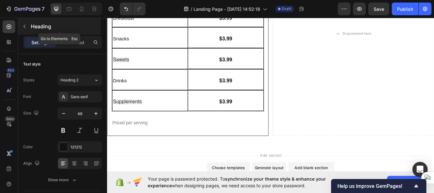
click at [27, 26] on button "button" at bounding box center [24, 26] width 10 height 10
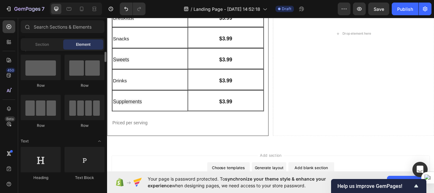
scroll to position [0, 0]
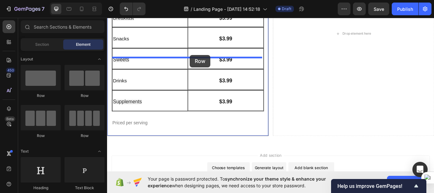
drag, startPoint x: 149, startPoint y: 98, endPoint x: 203, endPoint y: 61, distance: 65.8
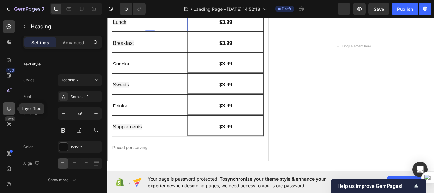
click at [10, 107] on icon at bounding box center [9, 108] width 6 height 6
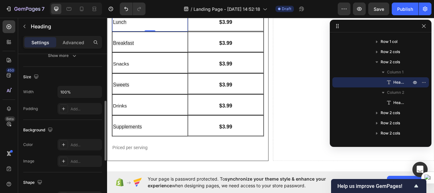
scroll to position [124, 0]
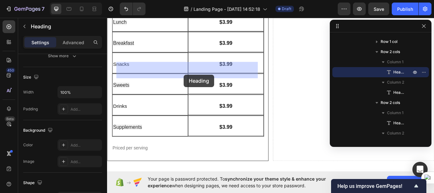
drag, startPoint x: 193, startPoint y: 104, endPoint x: 196, endPoint y: 84, distance: 20.2
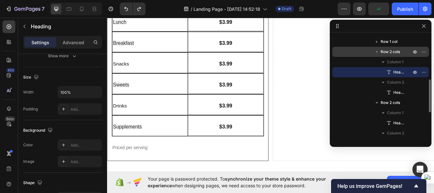
click at [374, 52] on icon "button" at bounding box center [376, 52] width 6 height 6
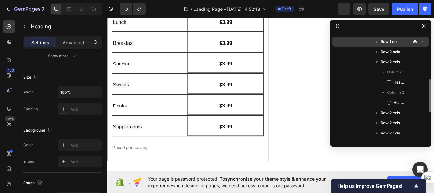
click at [384, 45] on div "Row 1 col" at bounding box center [380, 42] width 91 height 10
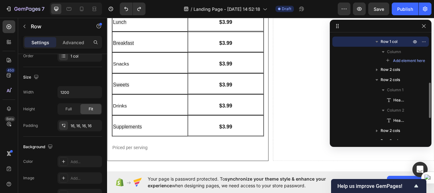
scroll to position [0, 0]
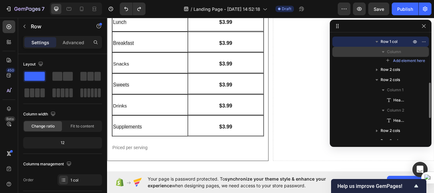
click at [386, 53] on icon "button" at bounding box center [383, 52] width 6 height 6
click at [384, 52] on icon "button" at bounding box center [383, 52] width 6 height 6
click at [384, 56] on div "Column" at bounding box center [380, 52] width 91 height 10
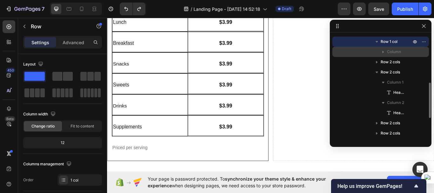
click at [384, 56] on div "Column" at bounding box center [380, 52] width 91 height 10
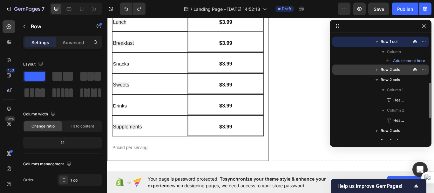
click at [384, 66] on span "Row 2 cols" at bounding box center [389, 69] width 19 height 6
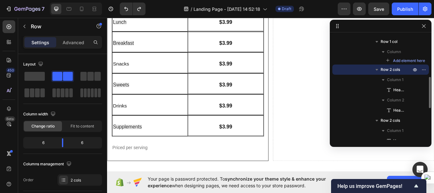
click at [377, 70] on icon "button" at bounding box center [376, 69] width 6 height 6
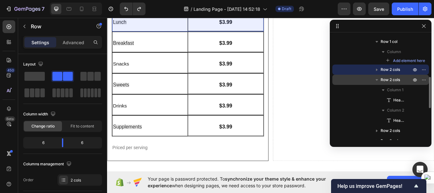
click at [385, 77] on span "Row 2 cols" at bounding box center [389, 80] width 19 height 6
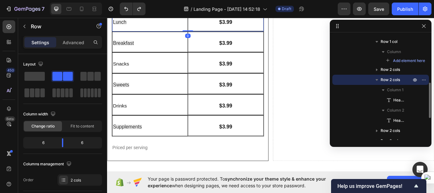
click at [377, 79] on icon "button" at bounding box center [376, 80] width 6 height 6
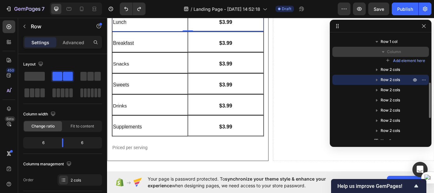
drag, startPoint x: 385, startPoint y: 74, endPoint x: 393, endPoint y: 54, distance: 21.1
click at [393, 54] on div "Image Heading Row 1 col Column Add element here Row 2 cols Row 2 cols Row 2 col…" at bounding box center [380, 81] width 97 height 130
drag, startPoint x: 389, startPoint y: 68, endPoint x: 393, endPoint y: 51, distance: 17.4
click at [393, 51] on div "Image Heading Row 1 col Column Add element here Row 2 cols Row 2 cols Row 2 col…" at bounding box center [380, 81] width 97 height 130
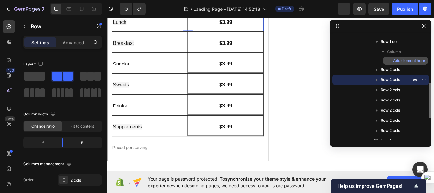
drag, startPoint x: 388, startPoint y: 77, endPoint x: 396, endPoint y: 62, distance: 17.1
click at [396, 62] on div "Image Heading Row 1 col Column Add element here Row 2 cols Row 2 cols Row 2 col…" at bounding box center [380, 81] width 97 height 130
drag, startPoint x: 390, startPoint y: 90, endPoint x: 394, endPoint y: 81, distance: 9.7
click at [394, 81] on div "Image Heading Row 1 col Column Add element here Row 2 cols Row 2 cols Row 2 col…" at bounding box center [380, 81] width 97 height 130
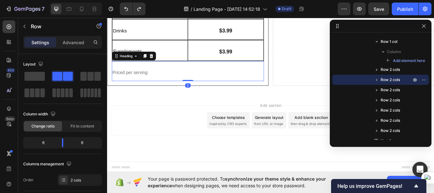
scroll to position [164, 0]
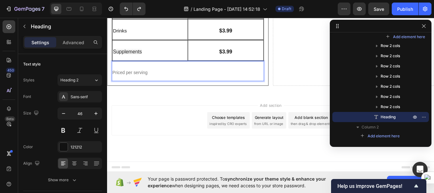
click at [190, 91] on p "Priced per serving" at bounding box center [201, 80] width 176 height 22
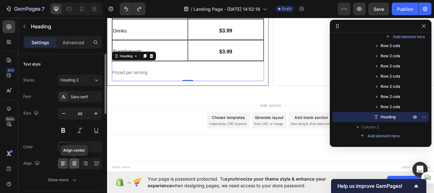
click at [71, 160] on icon at bounding box center [74, 163] width 6 height 6
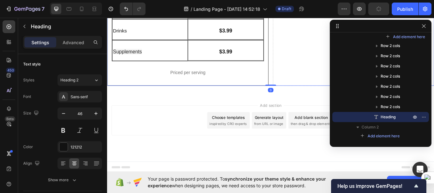
scroll to position [39, 0]
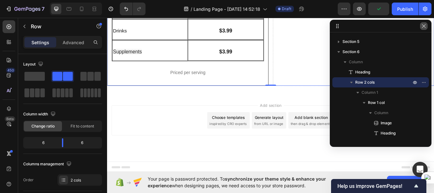
click at [424, 29] on button "button" at bounding box center [424, 26] width 8 height 8
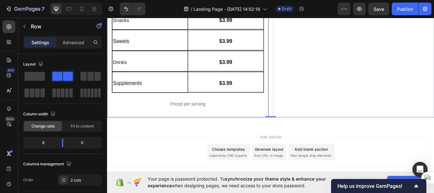
scroll to position [1064, 0]
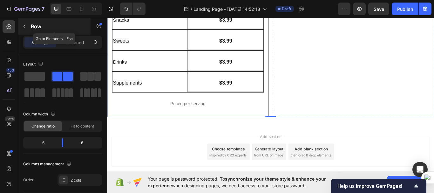
click at [24, 28] on icon "button" at bounding box center [24, 26] width 5 height 5
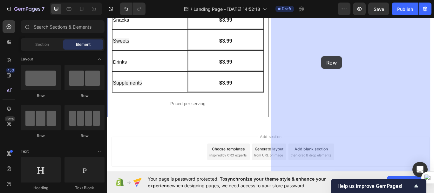
drag, startPoint x: 140, startPoint y: 94, endPoint x: 357, endPoint y: 63, distance: 219.8
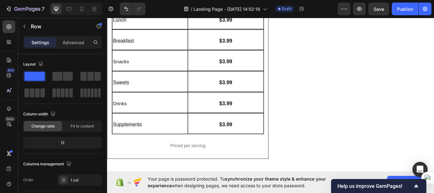
scroll to position [1016, 0]
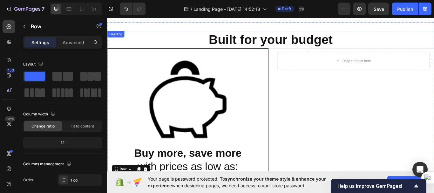
scroll to position [870, 0]
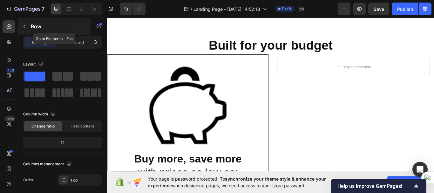
click at [26, 30] on button "button" at bounding box center [24, 26] width 10 height 10
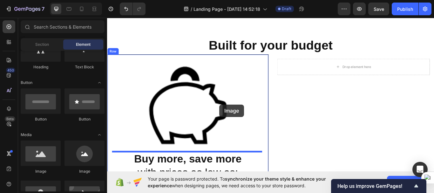
scroll to position [898, 0]
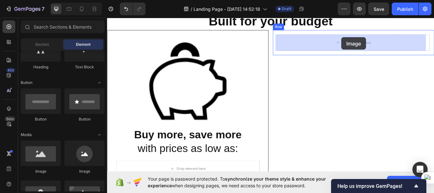
drag, startPoint x: 143, startPoint y: 171, endPoint x: 380, endPoint y: 41, distance: 269.7
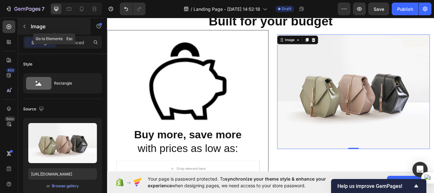
click at [24, 24] on icon "button" at bounding box center [24, 26] width 5 height 5
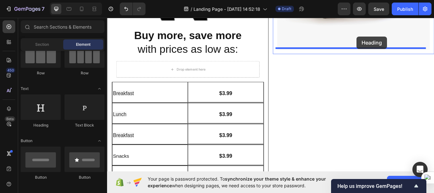
scroll to position [989, 0]
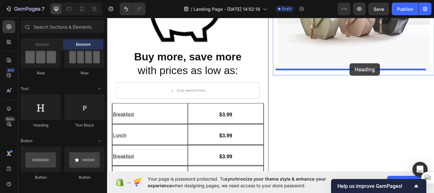
drag, startPoint x: 157, startPoint y: 158, endPoint x: 390, endPoint y: 71, distance: 249.0
